Goal: Go to known website: Access a specific website the user already knows

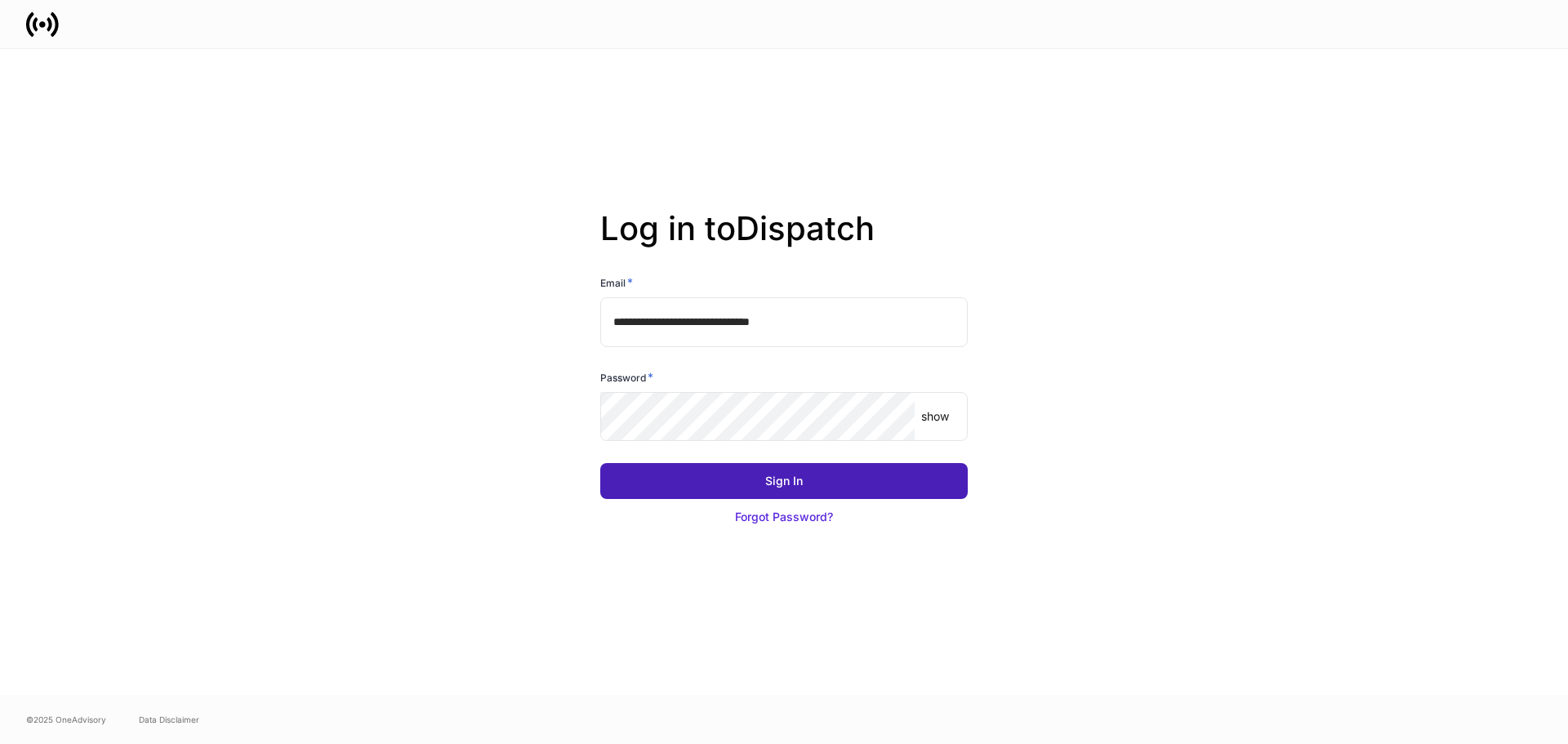
click at [907, 472] on button "Sign In" at bounding box center [784, 480] width 368 height 36
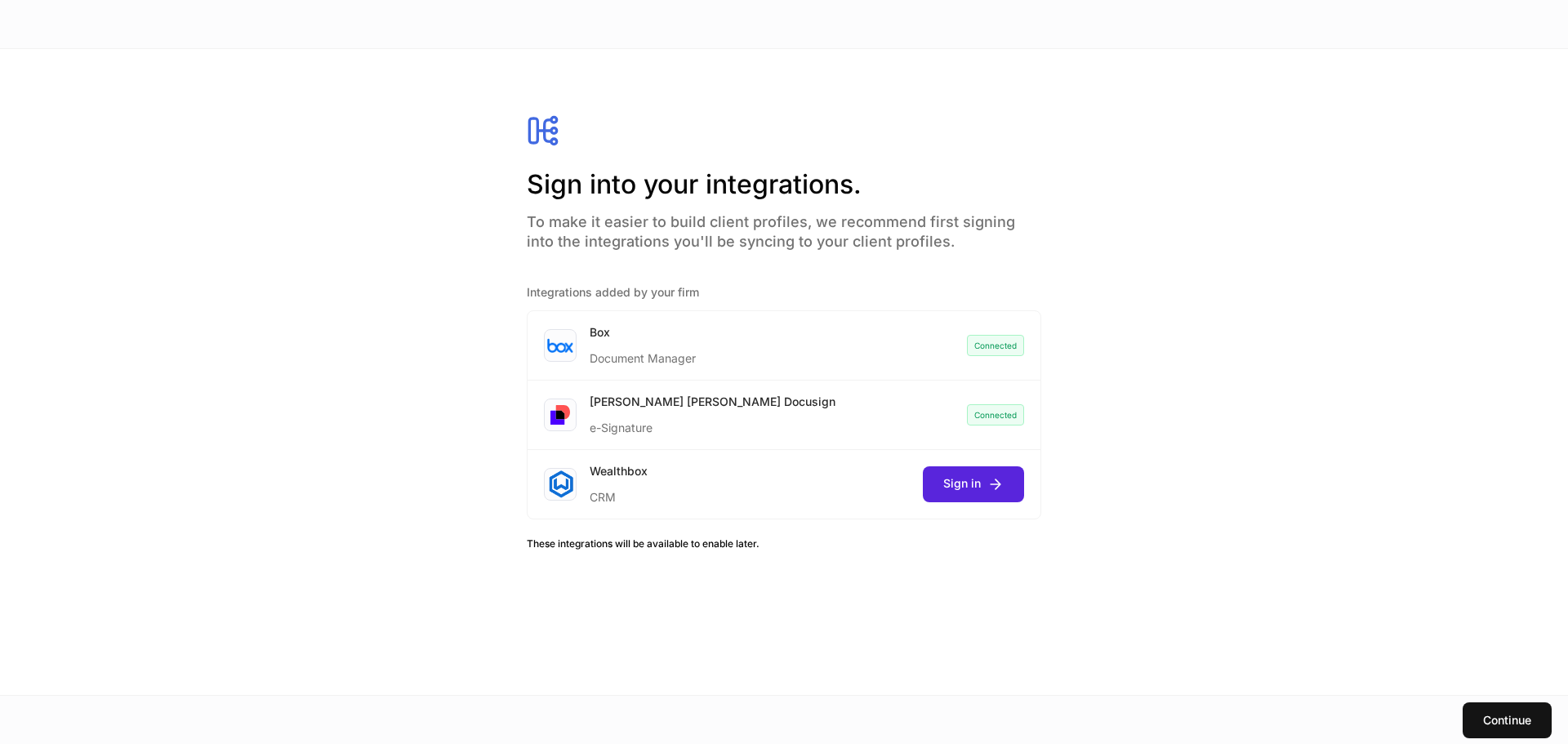
click at [1530, 695] on div "Sign into your integrations. To make it easier to build client profiles, we rec…" at bounding box center [784, 372] width 1568 height 646
click at [1531, 709] on button "Continue" at bounding box center [1506, 720] width 89 height 36
